Goal: Task Accomplishment & Management: Manage account settings

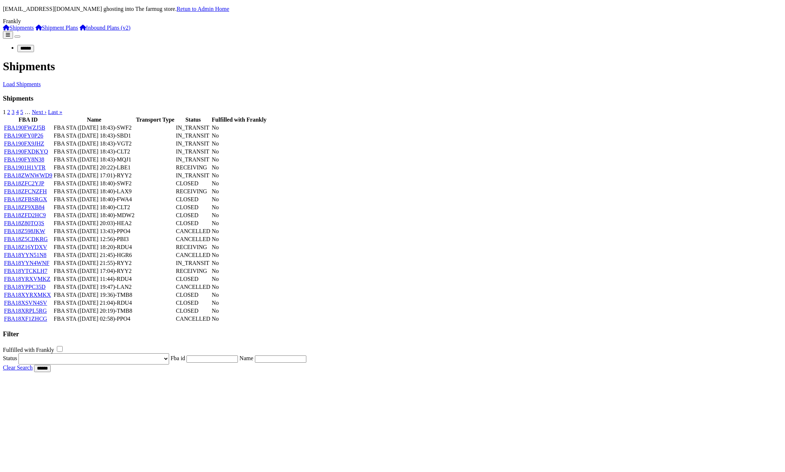
click at [38, 31] on link "Shipment Plans" at bounding box center [56, 28] width 43 height 6
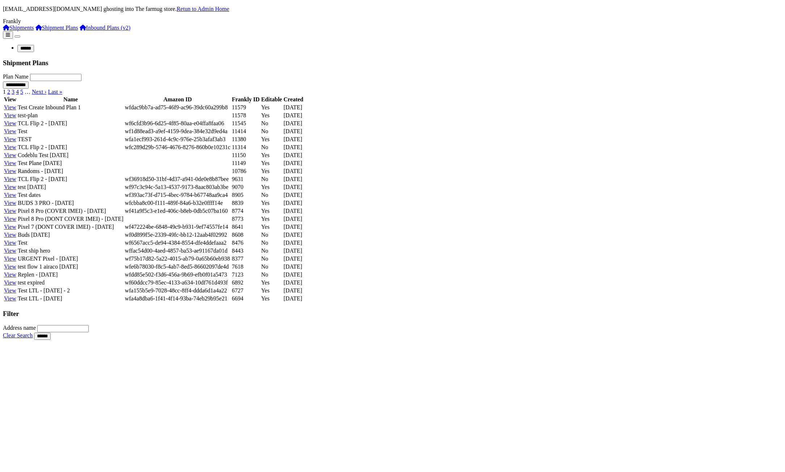
click at [16, 110] on link "View" at bounding box center [10, 107] width 12 height 6
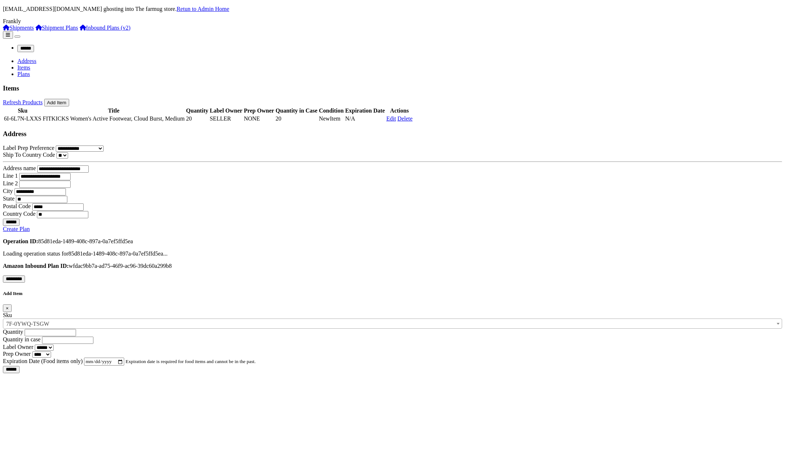
click at [30, 71] on link "Plans" at bounding box center [23, 74] width 13 height 6
click at [30, 64] on link "Items" at bounding box center [23, 67] width 13 height 6
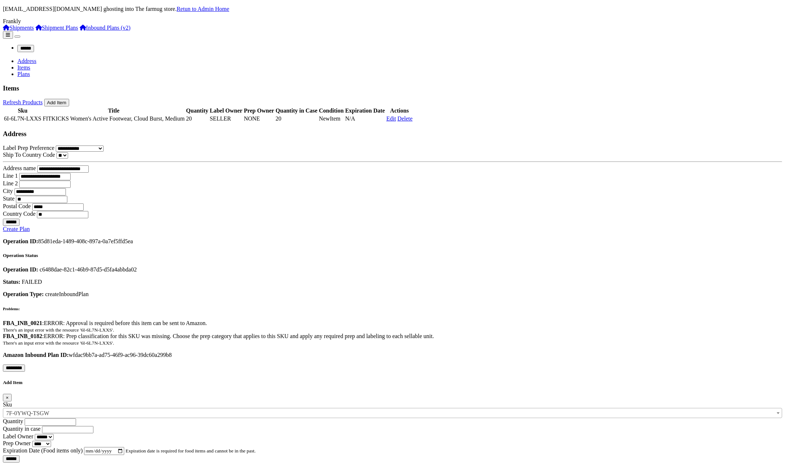
click at [35, 31] on link "Shipment Plans" at bounding box center [56, 28] width 43 height 6
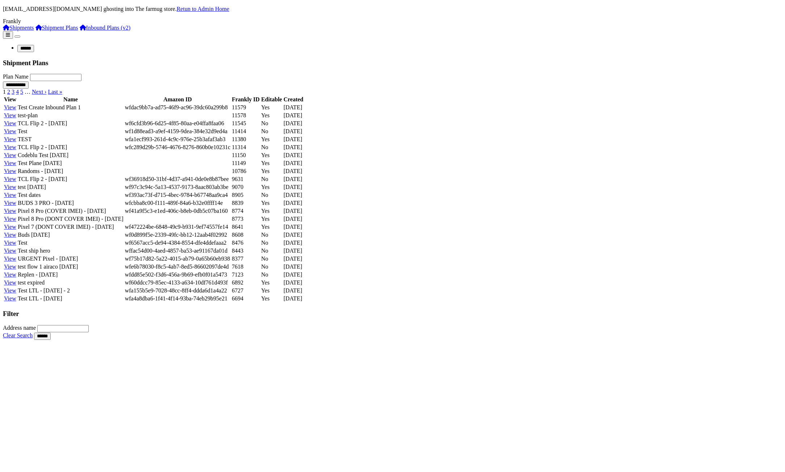
scroll to position [14, 0]
click at [16, 222] on link "View" at bounding box center [10, 219] width 12 height 6
click at [16, 230] on link "View" at bounding box center [10, 227] width 12 height 6
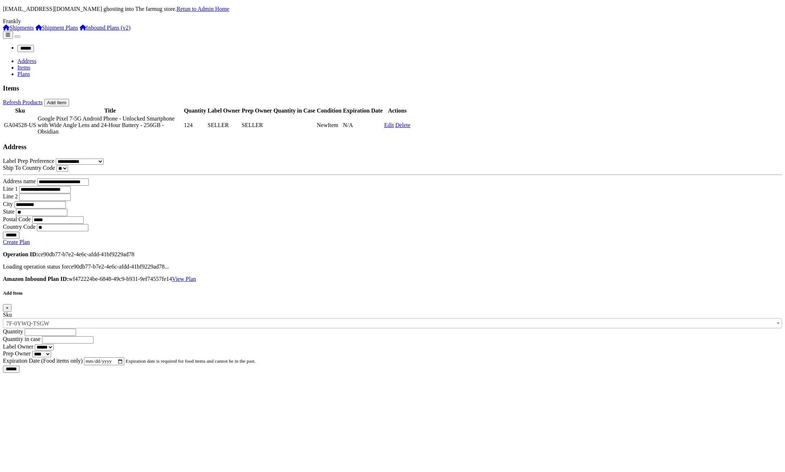
click at [30, 71] on link "Plans" at bounding box center [23, 74] width 13 height 6
click at [196, 276] on link "View Plan" at bounding box center [184, 279] width 24 height 6
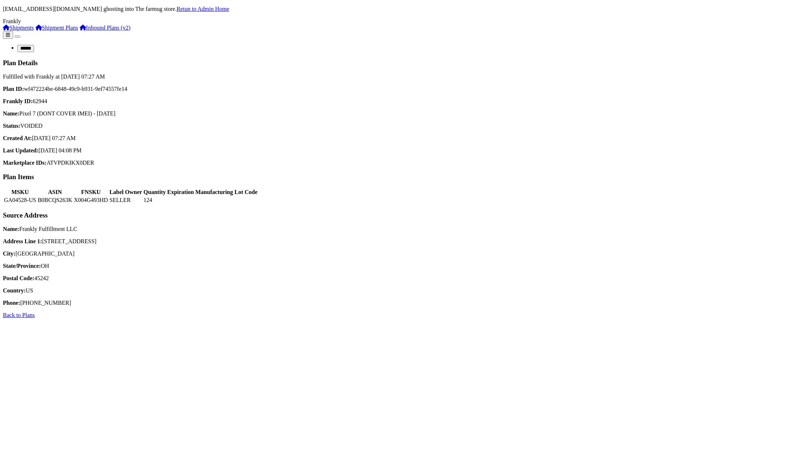
click at [440, 158] on div "Plan ID: wf472224be-6848-49c9-b931-9ef74557fe14 Frankly ID: 62944 Name: Pixel 7…" at bounding box center [392, 126] width 779 height 80
click at [19, 232] on strong "Name:" at bounding box center [11, 229] width 16 height 6
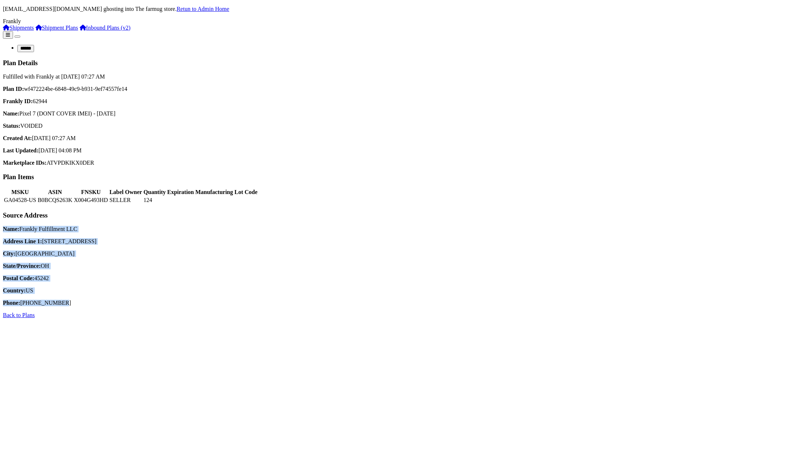
drag, startPoint x: 111, startPoint y: 280, endPoint x: 163, endPoint y: 364, distance: 98.3
click at [163, 306] on div "Name: Frankly Fulfillment LLC Address Line 1: 6043 Interstate Circle City: Cinc…" at bounding box center [392, 266] width 779 height 80
click at [218, 306] on p "Phone: 513-222-2222" at bounding box center [392, 303] width 779 height 7
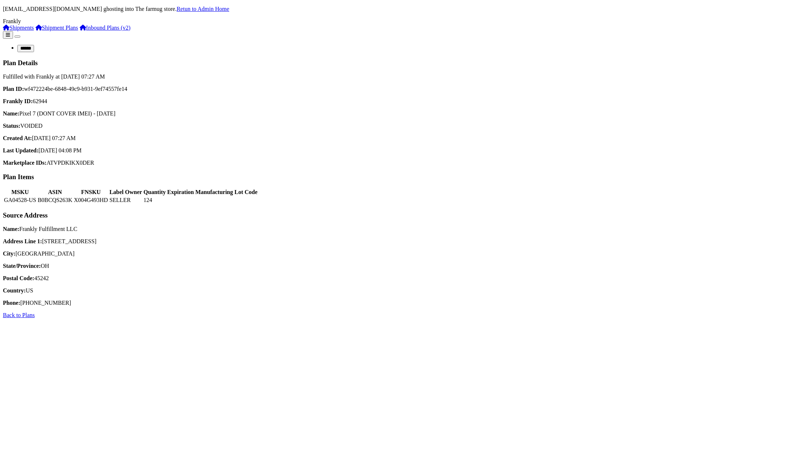
click at [24, 86] on strong "Plan ID:" at bounding box center [13, 89] width 21 height 6
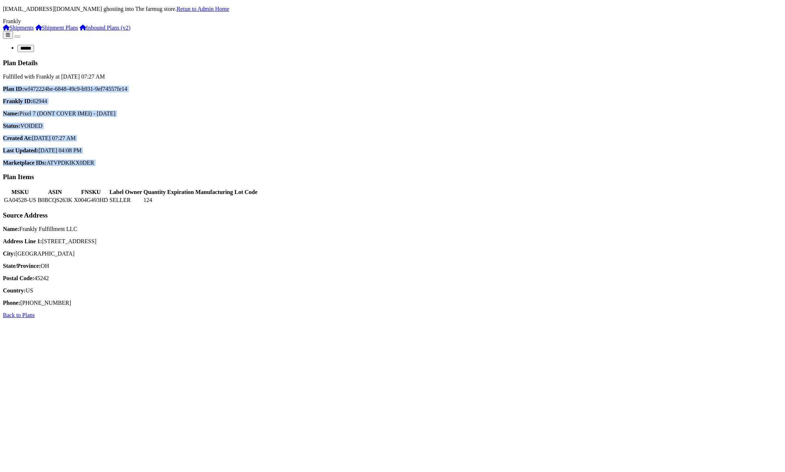
drag, startPoint x: 107, startPoint y: 78, endPoint x: 213, endPoint y: 163, distance: 135.8
click at [213, 163] on div "Plan ID: wf472224be-6848-49c9-b931-9ef74557fe14 Frankly ID: 62944 Name: Pixel 7…" at bounding box center [392, 126] width 779 height 80
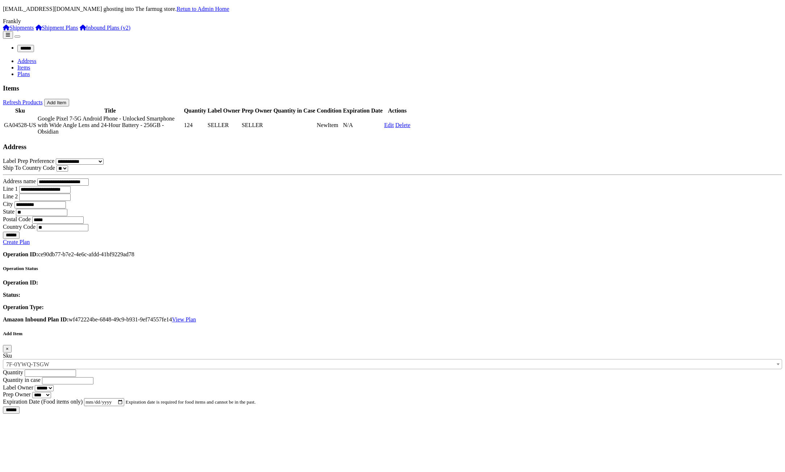
click at [80, 31] on link "Inbound Plans (v2)" at bounding box center [105, 28] width 51 height 6
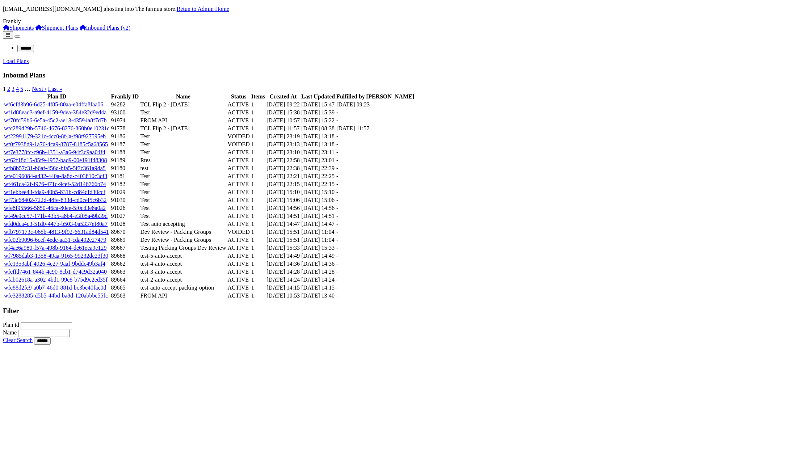
click at [46, 31] on link "Shipment Plans" at bounding box center [56, 28] width 43 height 6
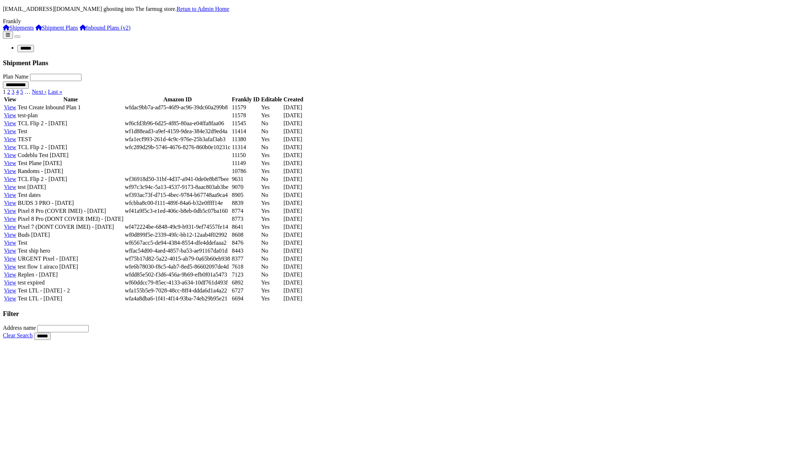
click at [33, 31] on link "Shipments" at bounding box center [18, 28] width 31 height 6
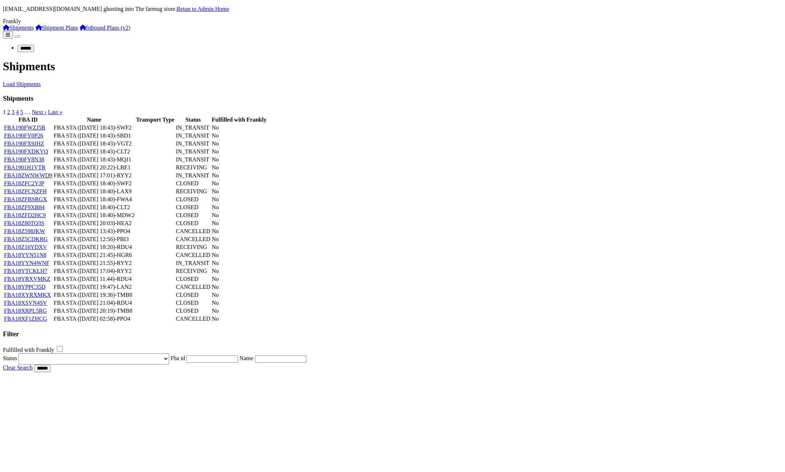
click at [45, 129] on link "FBA190FWZJ5B" at bounding box center [24, 128] width 41 height 6
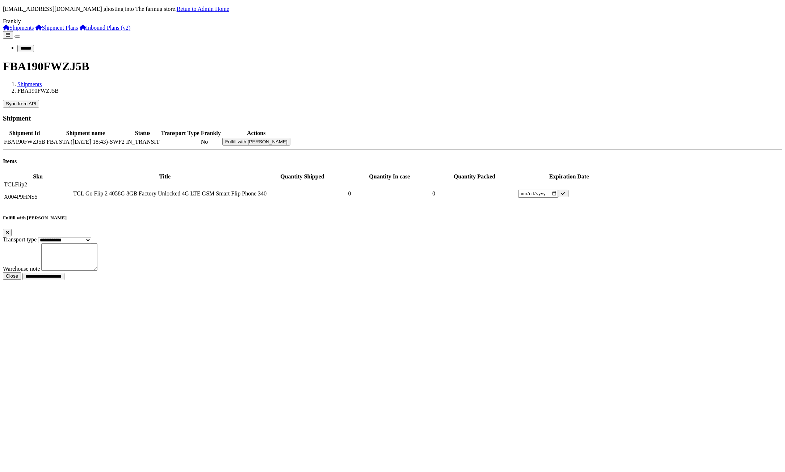
click at [35, 31] on link "Shipment Plans" at bounding box center [56, 28] width 43 height 6
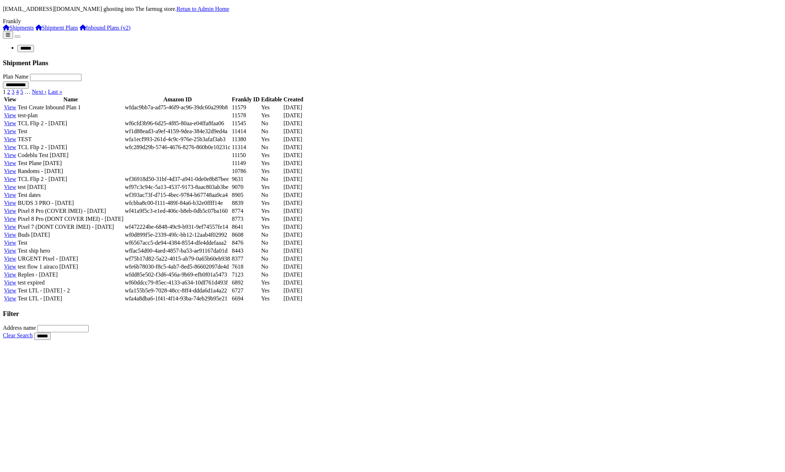
click at [34, 31] on link "Shipments" at bounding box center [18, 28] width 31 height 6
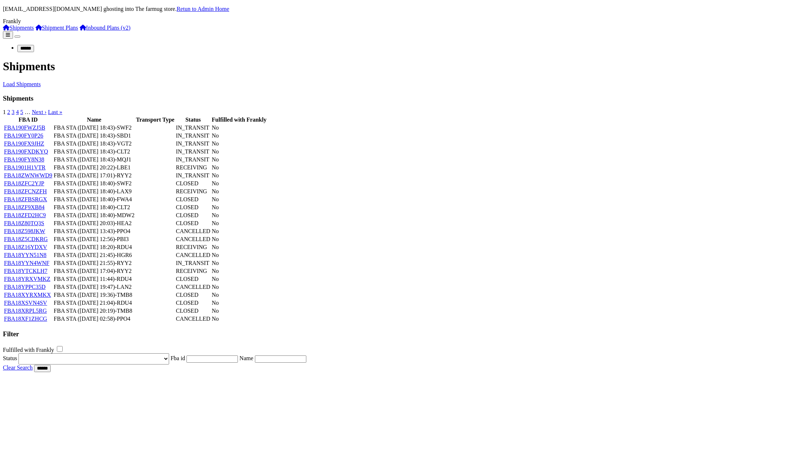
click at [52, 179] on link "FBA18ZWNWWD9" at bounding box center [28, 175] width 48 height 6
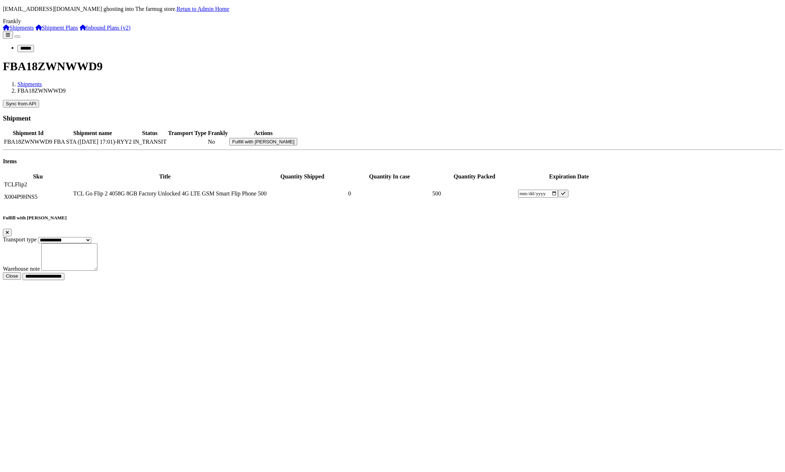
click at [431, 181] on td "0" at bounding box center [389, 193] width 83 height 25
click at [132, 60] on div "FBA18ZWNWWD9 Shipments FBA18ZWNWWD9" at bounding box center [392, 77] width 779 height 34
click at [135, 88] on li "FBA18ZWNWWD9" at bounding box center [399, 91] width 765 height 7
click at [43, 31] on link "Shipment Plans" at bounding box center [56, 28] width 43 height 6
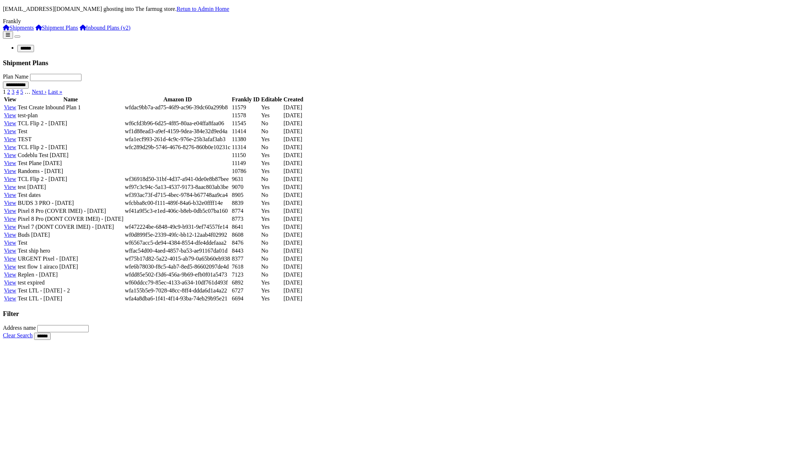
click at [16, 174] on link "View" at bounding box center [10, 171] width 12 height 6
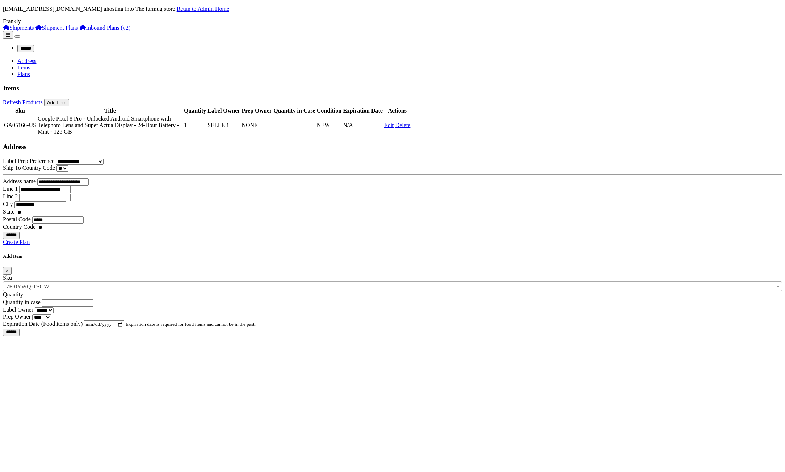
click at [183, 123] on td "Google Pixel 8 Pro - Unlocked Android Smartphone with Telephoto Lens and Super …" at bounding box center [110, 125] width 146 height 20
click at [30, 71] on link "Plans" at bounding box center [23, 74] width 13 height 6
click at [44, 31] on link "Shipment Plans" at bounding box center [56, 28] width 43 height 6
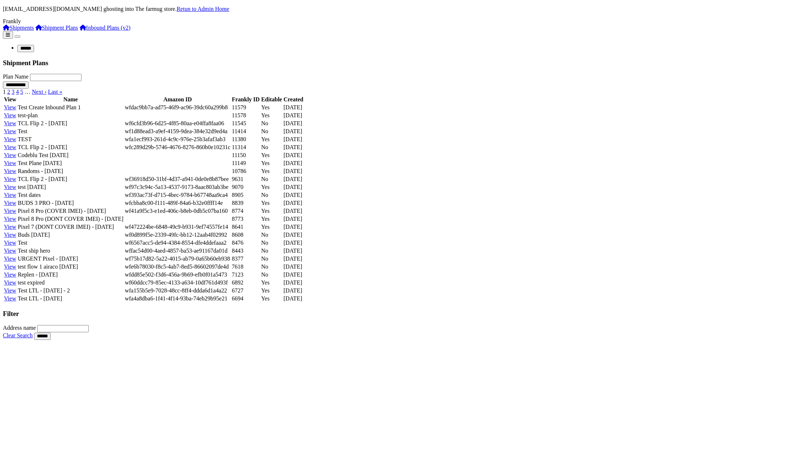
click at [80, 31] on link "Inbound Plans (v2)" at bounding box center [105, 28] width 51 height 6
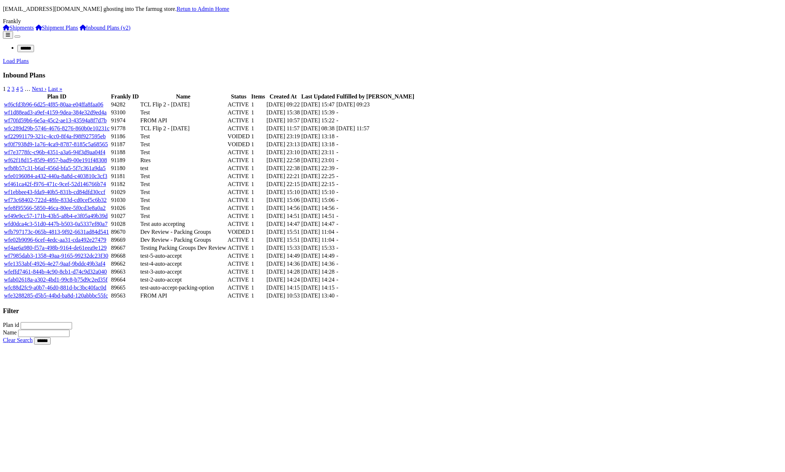
click at [106, 139] on link "wf22991179-321c-4cc0-8f4a-f98f927595eb" at bounding box center [55, 136] width 102 height 6
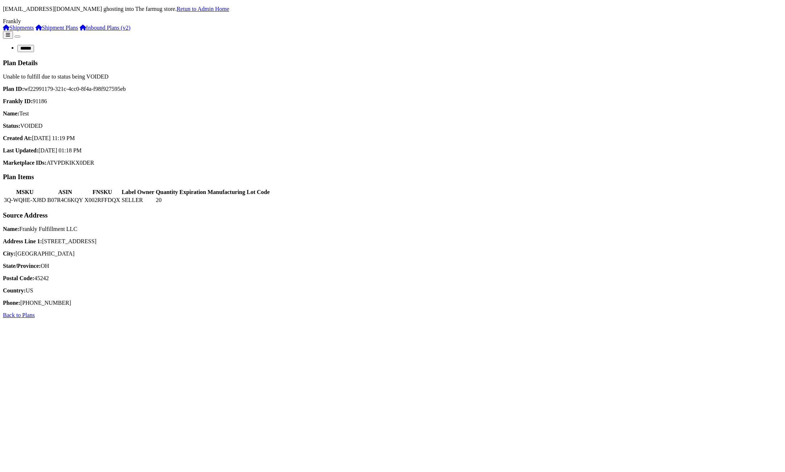
click at [109, 74] on span "Unable to fulfill due to status being VOIDED" at bounding box center [56, 77] width 106 height 6
drag, startPoint x: 763, startPoint y: 60, endPoint x: 680, endPoint y: 55, distance: 83.0
click at [680, 59] on div "Plan Details Unable to fulfill due to status being VOIDED" at bounding box center [392, 69] width 779 height 21
click at [227, 205] on div "MSKU ASIN FNSKU Label Owner Quantity Expiration Manufacturing Lot Code 3Q-WQHE-…" at bounding box center [392, 196] width 779 height 17
click at [121, 204] on td "X002RFFDQX" at bounding box center [102, 200] width 37 height 7
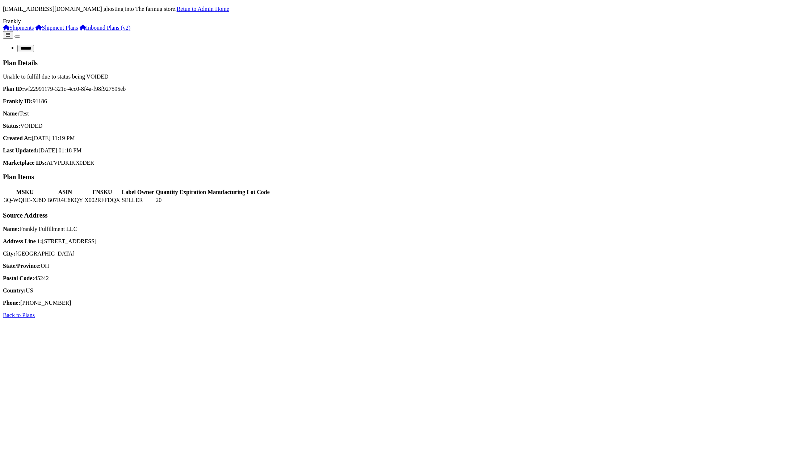
click at [34, 31] on link "Shipments" at bounding box center [18, 28] width 31 height 6
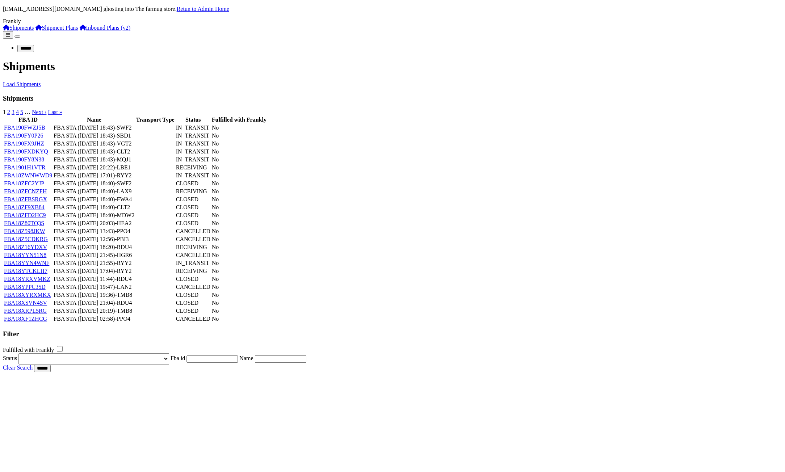
scroll to position [30, 0]
click at [49, 266] on link "FBA18YYN4WNF" at bounding box center [26, 263] width 45 height 6
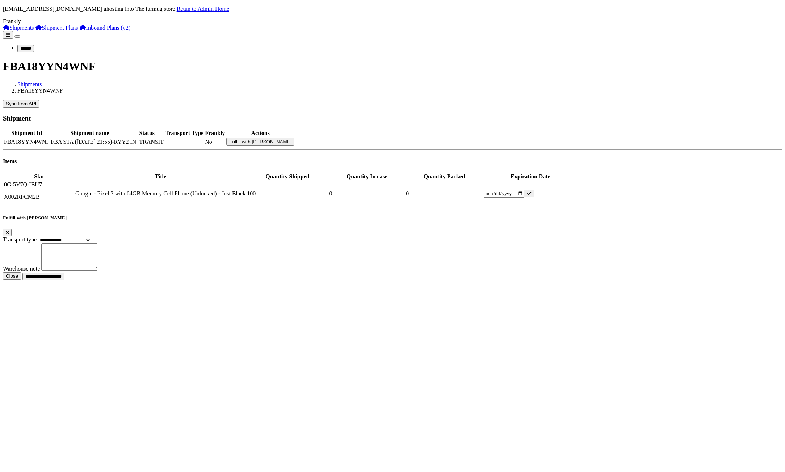
click at [225, 138] on td "No" at bounding box center [215, 142] width 21 height 8
drag, startPoint x: 592, startPoint y: 112, endPoint x: 111, endPoint y: 87, distance: 481.5
click at [111, 129] on div "Shipment Id Shipment name Status Transport Type Frankly Actions FBA18YYN4WNF FB…" at bounding box center [392, 168] width 779 height 78
click at [39, 100] on button "Sync from API" at bounding box center [21, 104] width 36 height 8
click at [405, 181] on td "0" at bounding box center [367, 193] width 76 height 25
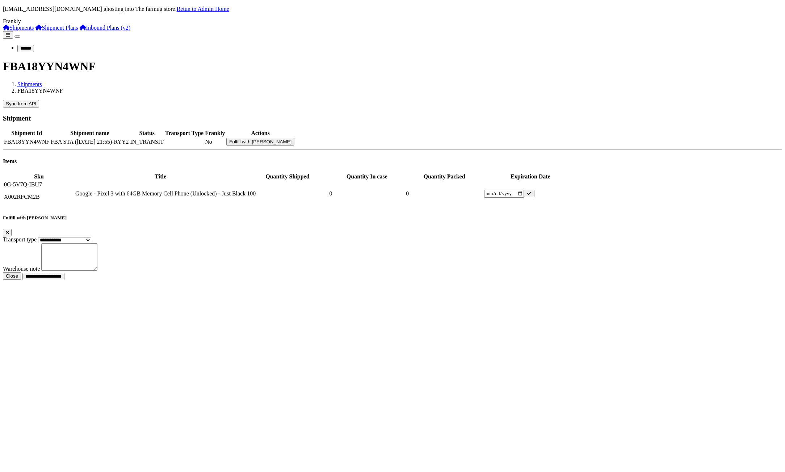
click at [23, 31] on link "Shipments" at bounding box center [18, 28] width 31 height 6
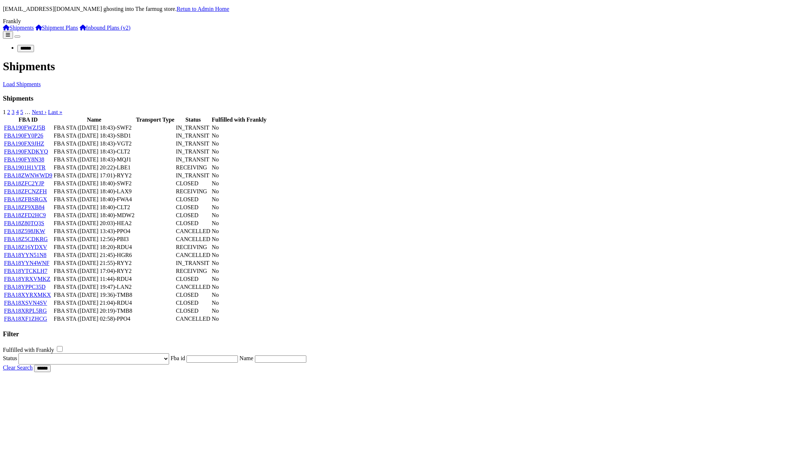
drag, startPoint x: 60, startPoint y: 170, endPoint x: 125, endPoint y: 111, distance: 87.7
click at [59, 31] on div "Frankly Shipments Shipment Plans Inbound Plans (v2)" at bounding box center [392, 24] width 779 height 13
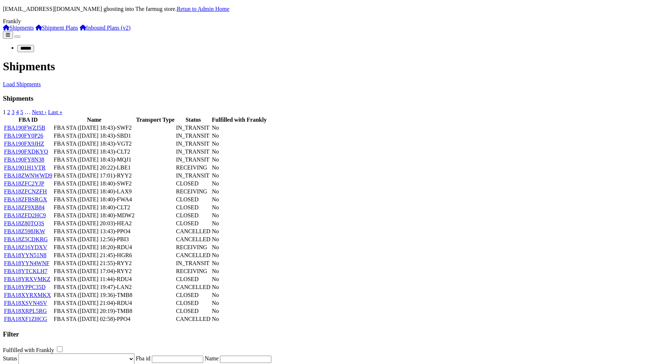
click at [336, 6] on p "mendywoly@gmail.com ghosting into The farmug store. Retun to Admin Home" at bounding box center [323, 9] width 640 height 7
drag, startPoint x: 336, startPoint y: 5, endPoint x: 392, endPoint y: 7, distance: 55.8
click at [352, 6] on p "[EMAIL_ADDRESS][DOMAIN_NAME] ghosting into The farmug store. Retun to Admin Home" at bounding box center [323, 9] width 640 height 7
drag, startPoint x: 397, startPoint y: 4, endPoint x: 309, endPoint y: 57, distance: 103.2
click at [229, 6] on link "Retun to Admin Home" at bounding box center [203, 9] width 53 height 6
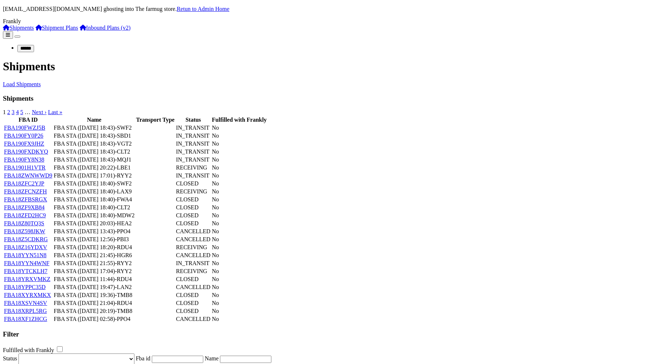
click at [35, 31] on link "Shipment Plans" at bounding box center [56, 28] width 43 height 6
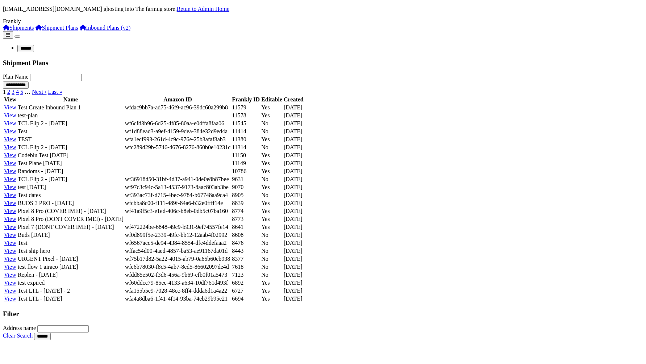
click at [81, 74] on input "Plan Name" at bounding box center [55, 77] width 51 height 7
click at [231, 119] on td at bounding box center [178, 115] width 106 height 7
click at [231, 111] on td "wfdac9bb7a-ad75-46f9-ac96-39dc60a299b8" at bounding box center [178, 107] width 106 height 7
drag, startPoint x: 255, startPoint y: 115, endPoint x: 339, endPoint y: 117, distance: 84.0
click at [231, 111] on td "wfdac9bb7a-ad75-46f9-ac96-39dc60a299b8" at bounding box center [178, 107] width 106 height 7
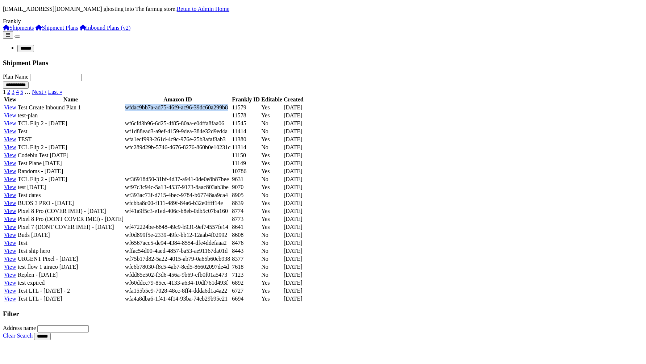
copy td "wfdac9bb7a-ad75-46f9-ac96-39dc60a299b8"
click at [231, 111] on td "wfdac9bb7a-ad75-46f9-ac96-39dc60a299b8" at bounding box center [178, 107] width 106 height 7
drag, startPoint x: 255, startPoint y: 112, endPoint x: 345, endPoint y: 114, distance: 90.5
click at [231, 111] on td "wfdac9bb7a-ad75-46f9-ac96-39dc60a299b8" at bounding box center [178, 107] width 106 height 7
click at [394, 6] on p "mendywoly@gmail.com ghosting into The farmug store. Retun to Admin Home" at bounding box center [323, 9] width 640 height 7
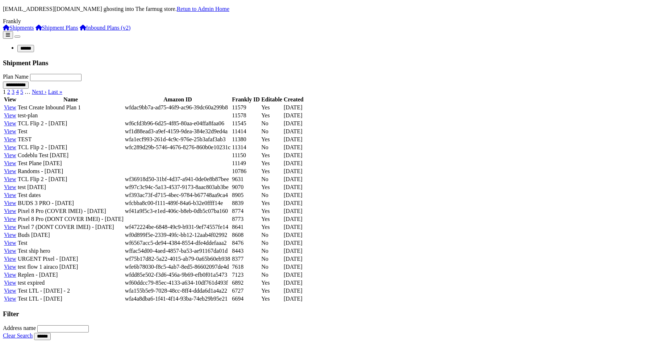
click at [229, 6] on link "Retun to Admin Home" at bounding box center [203, 9] width 53 height 6
click at [53, 31] on link "Shipment Plans" at bounding box center [56, 28] width 43 height 6
click at [16, 110] on link "View" at bounding box center [10, 107] width 12 height 6
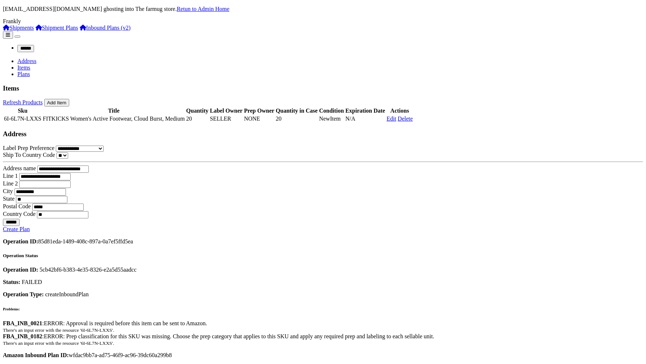
click at [30, 71] on link "Plans" at bounding box center [23, 74] width 13 height 6
click at [30, 64] on link "Items" at bounding box center [23, 67] width 13 height 6
click at [413, 116] on link "Delete" at bounding box center [405, 119] width 15 height 6
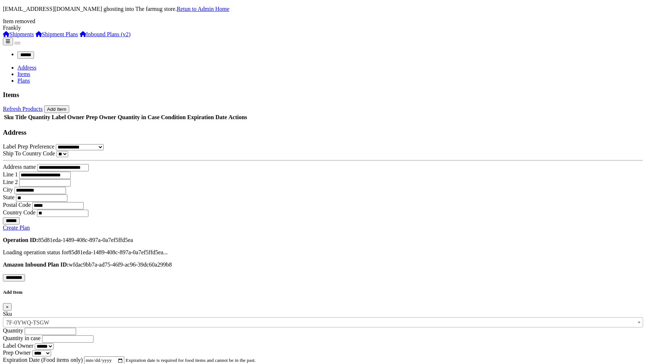
click at [467, 170] on div "****** Address Items Plans Items Refresh Products Add Item Sku Title Quantity L…" at bounding box center [323, 205] width 640 height 334
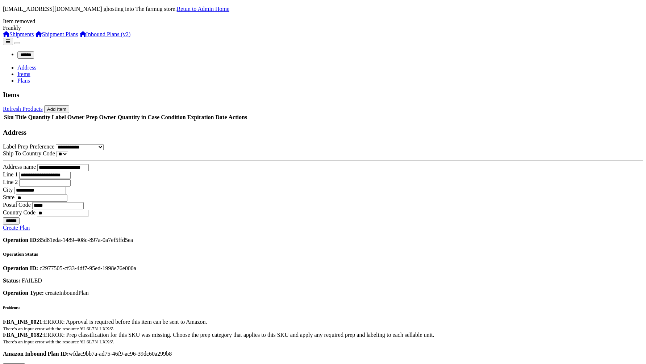
click at [69, 105] on button "Add Item" at bounding box center [56, 109] width 25 height 8
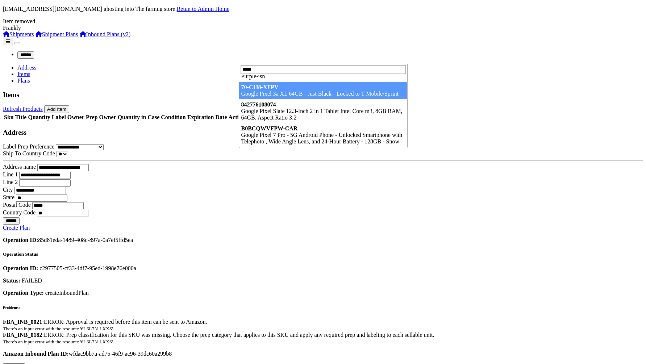
scroll to position [36, 0]
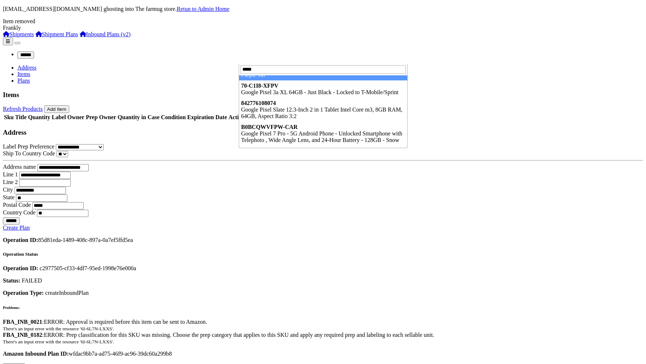
type input "*****"
select select "**********"
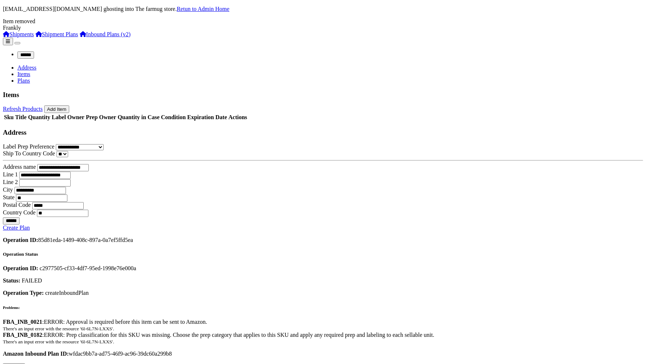
type input "**"
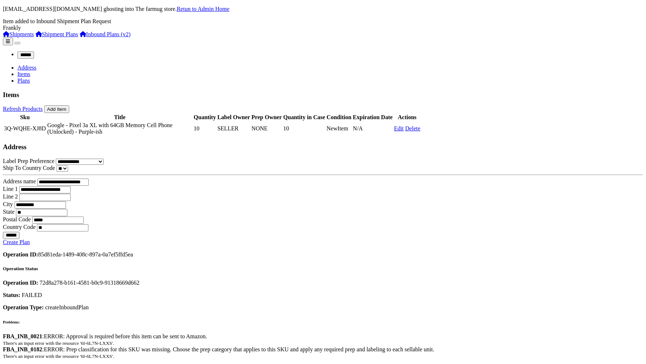
click at [162, 122] on td "Google - Pixel 3a XL with 64GB Memory Cell Phone (Unlocked) - Purple-ish" at bounding box center [120, 129] width 146 height 14
drag, startPoint x: 162, startPoint y: 116, endPoint x: 184, endPoint y: 122, distance: 22.8
click at [184, 122] on td "Google - Pixel 3a XL with 64GB Memory Cell Phone (Unlocked) - Purple-ish" at bounding box center [120, 129] width 146 height 14
drag, startPoint x: 210, startPoint y: 142, endPoint x: 171, endPoint y: 127, distance: 42.0
click at [209, 136] on div "Sku Title Quantity Label Owner Prep Owner Quantity in Case Condition Expiration…" at bounding box center [323, 124] width 640 height 23
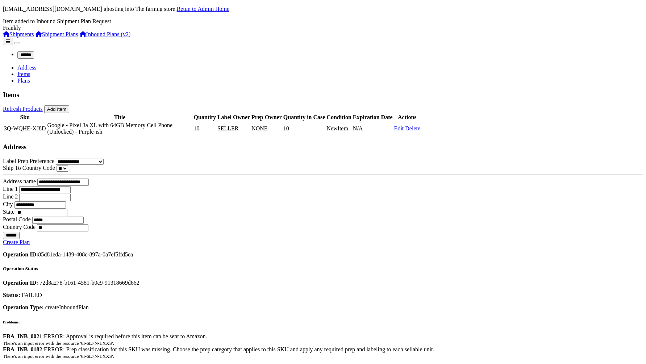
click at [162, 122] on td "Google - Pixel 3a XL with 64GB Memory Cell Phone (Unlocked) - Purple-ish" at bounding box center [120, 129] width 146 height 14
drag, startPoint x: 162, startPoint y: 113, endPoint x: 487, endPoint y: 81, distance: 326.0
click at [193, 126] on td "Google - Pixel 3a XL with 64GB Memory Cell Phone (Unlocked) - Purple-ish" at bounding box center [120, 129] width 146 height 14
click at [43, 106] on link "Refresh Products" at bounding box center [23, 109] width 40 height 6
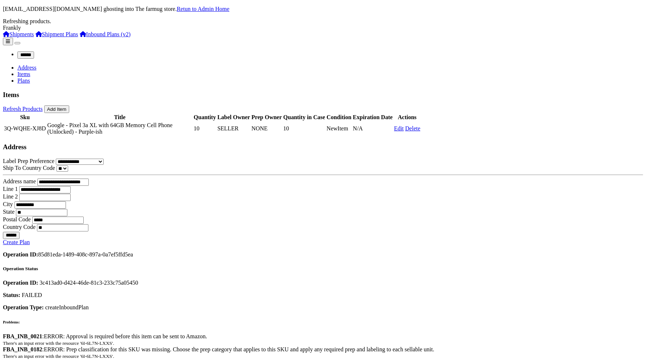
click at [43, 106] on link "Refresh Products" at bounding box center [23, 109] width 40 height 6
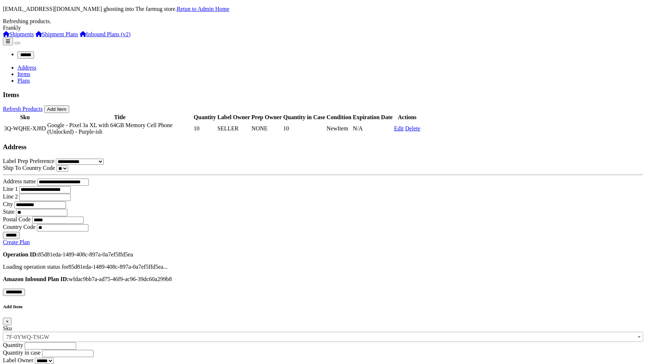
click at [303, 199] on div "****** Address Items Plans Items Refresh Products Add Item Sku Title Quantity L…" at bounding box center [323, 212] width 640 height 349
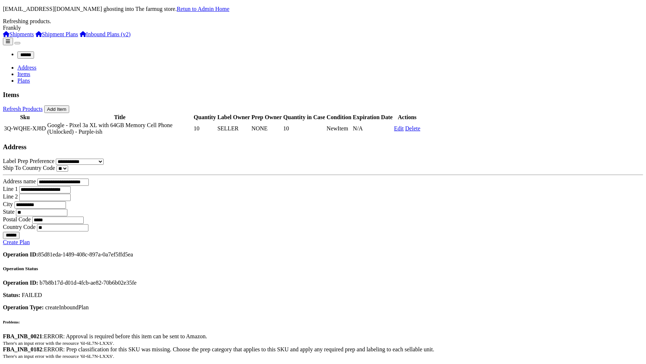
click at [103, 116] on div "Sku Title Quantity Label Owner Prep Owner Quantity in Case Condition Expiration…" at bounding box center [323, 124] width 640 height 23
drag, startPoint x: 103, startPoint y: 116, endPoint x: 634, endPoint y: 123, distance: 531.3
click at [634, 123] on div "Sku Title Quantity Label Owner Prep Owner Quantity in Case Condition Expiration…" at bounding box center [323, 124] width 640 height 23
click at [610, 136] on div "Sku Title Quantity Label Owner Prep Owner Quantity in Case Condition Expiration…" at bounding box center [323, 124] width 640 height 23
drag, startPoint x: 459, startPoint y: 268, endPoint x: 430, endPoint y: 290, distance: 36.9
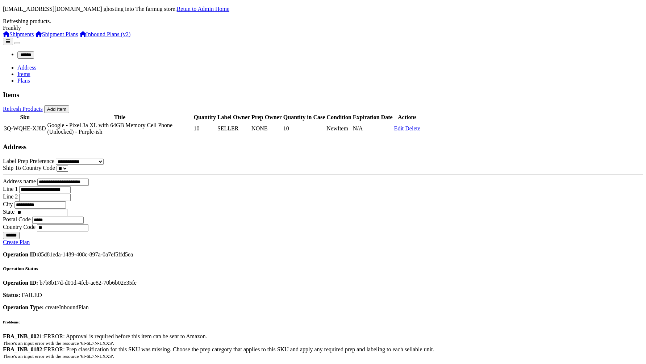
click at [458, 268] on div "****** Address Items Plans Items Refresh Products Add Item Sku Title Quantity L…" at bounding box center [323, 257] width 640 height 438
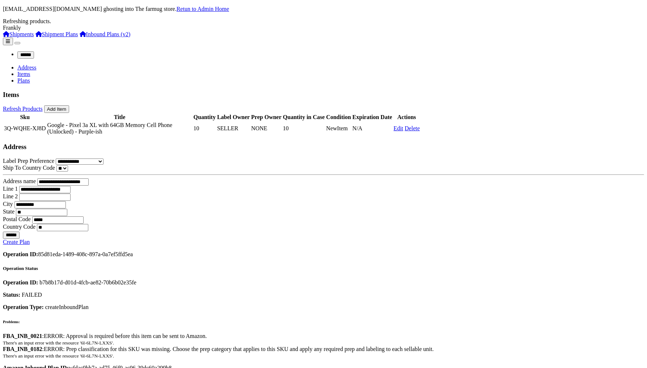
click at [30, 77] on link "Plans" at bounding box center [23, 80] width 13 height 6
click at [30, 239] on link "Create Plan" at bounding box center [16, 242] width 27 height 6
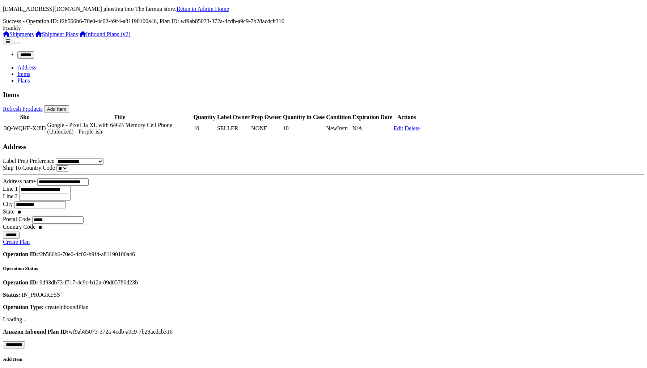
click at [130, 266] on h5 "Operation Status" at bounding box center [324, 269] width 642 height 6
drag, startPoint x: 130, startPoint y: 136, endPoint x: 163, endPoint y: 139, distance: 33.5
click at [163, 266] on h5 "Operation Status" at bounding box center [324, 269] width 642 height 6
copy h5 "Operation Status"
click at [69, 329] on strong "Amazon Inbound Plan ID:" at bounding box center [36, 332] width 66 height 6
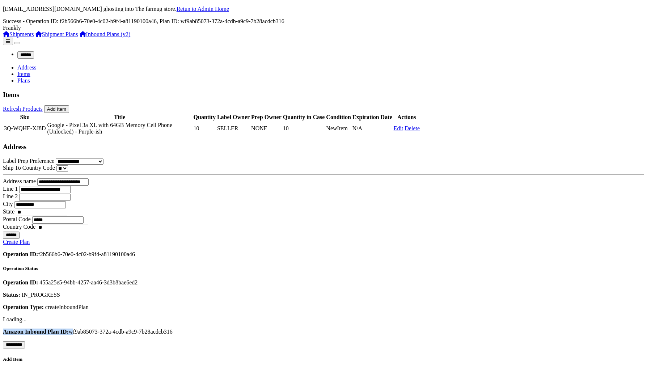
drag, startPoint x: 115, startPoint y: 219, endPoint x: 168, endPoint y: 218, distance: 53.2
click at [69, 329] on strong "Amazon Inbound Plan ID:" at bounding box center [36, 332] width 66 height 6
copy p "Amazon Inbound Plan ID:"
click at [30, 71] on link "Items" at bounding box center [23, 74] width 13 height 6
click at [30, 77] on link "Plans" at bounding box center [23, 80] width 13 height 6
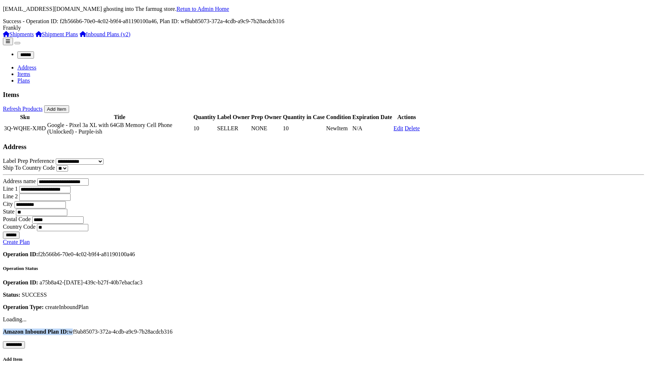
click at [25, 341] on input "*********" at bounding box center [14, 344] width 22 height 7
type input "**********"
click at [240, 251] on div "**********" at bounding box center [324, 299] width 642 height 97
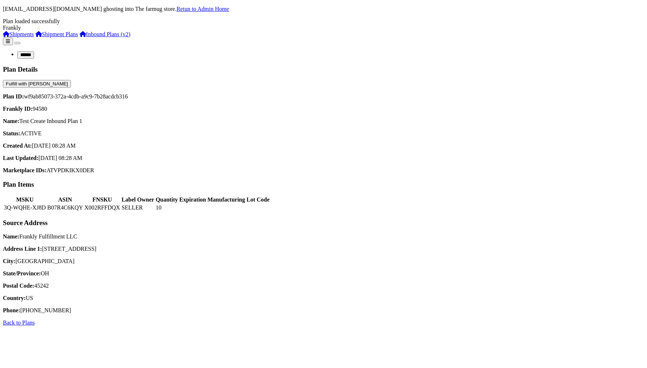
click at [71, 80] on button "Fulfill with Frankly" at bounding box center [37, 84] width 68 height 8
click at [132, 93] on p "Plan ID: wf9ab85073-372a-4cdb-a9c9-7b28acdcb316" at bounding box center [324, 96] width 642 height 7
drag, startPoint x: 132, startPoint y: 81, endPoint x: 224, endPoint y: 81, distance: 91.6
click at [224, 93] on p "Plan ID: wf9ab85073-372a-4cdb-a9c9-7b28acdcb316" at bounding box center [324, 96] width 642 height 7
copy p "wf9ab85073-372a-4cdb-a9c9-7b28acdcb316"
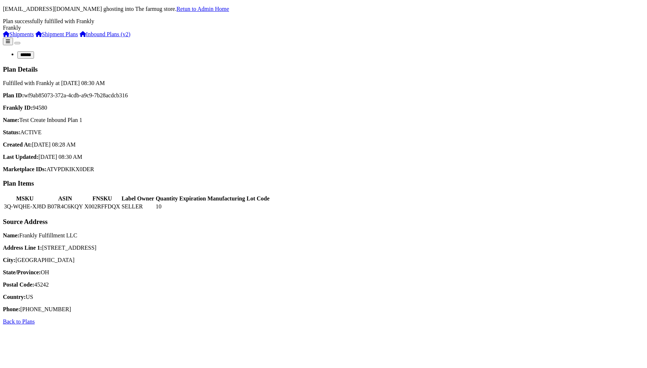
drag, startPoint x: 312, startPoint y: 133, endPoint x: 319, endPoint y: 110, distance: 23.6
click at [312, 142] on p "Created At: [DATE] 08:28 AM" at bounding box center [324, 145] width 642 height 7
click at [229, 6] on link "Retun to Admin Home" at bounding box center [203, 9] width 53 height 6
